Goal: Obtain resource: Download file/media

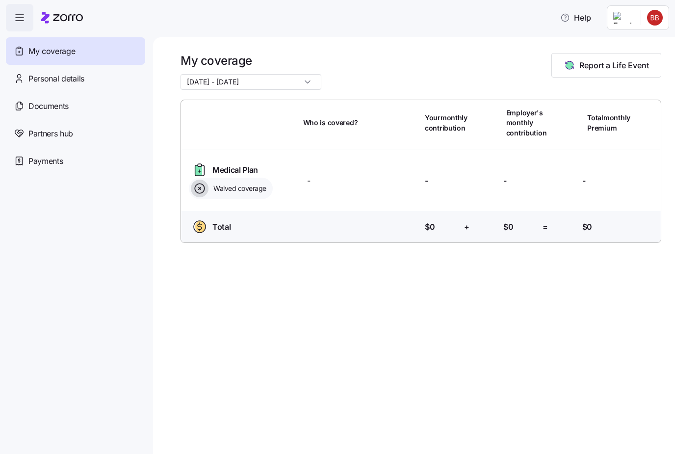
click at [35, 105] on span "Documents" at bounding box center [48, 106] width 40 height 12
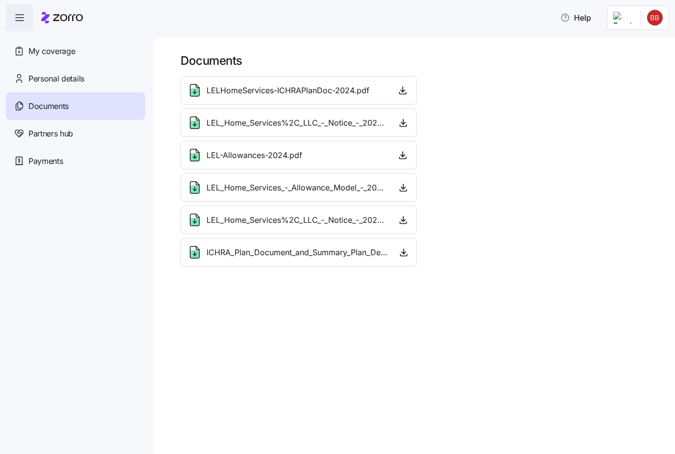
click at [311, 253] on span "ICHRA_Plan_Document_and_Summary_Plan_Description_-_2026.pdf" at bounding box center [298, 252] width 183 height 12
click at [303, 226] on div "LEL_Home_Services%2C_LLC_-_Notice_-_2026.pdf" at bounding box center [287, 220] width 201 height 16
click at [303, 187] on span "LEL_Home_Services_-_Allowance_Model_-_2025.pdf" at bounding box center [298, 188] width 182 height 12
click at [295, 155] on span "LEL-Allowances-2024.pdf" at bounding box center [255, 155] width 96 height 12
click at [296, 120] on span "LEL_Home_Services%2C_LLC_-_Notice_-_2025.pdf" at bounding box center [297, 123] width 181 height 12
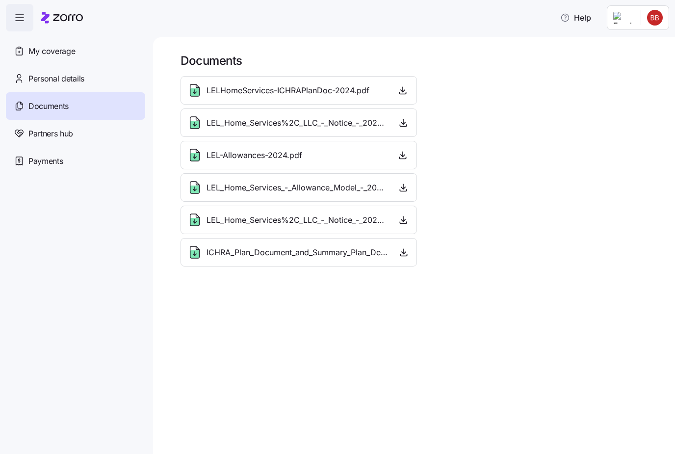
click at [311, 83] on div "LELHomeServices-ICHRAPlanDoc-2024.pdf" at bounding box center [278, 90] width 183 height 16
